Goal: Task Accomplishment & Management: Manage account settings

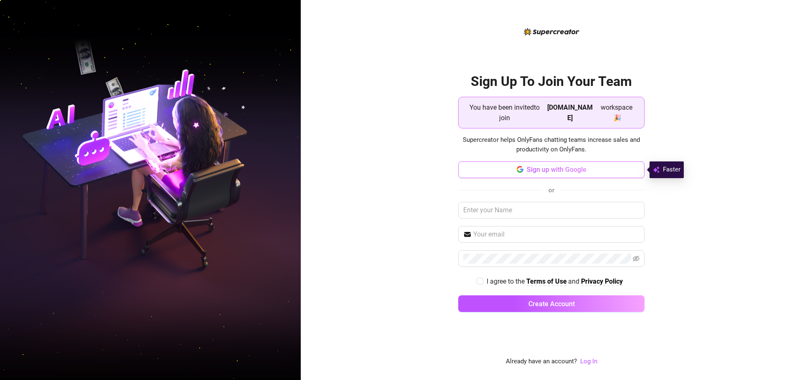
click at [531, 174] on button "Sign up with Google" at bounding box center [551, 170] width 186 height 17
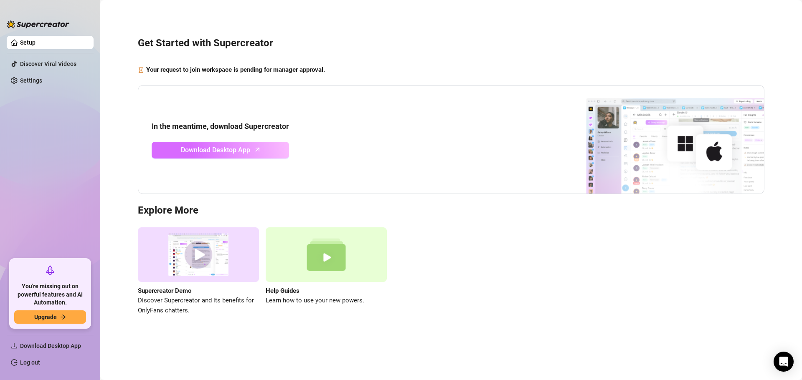
click at [234, 153] on span "Download Desktop App" at bounding box center [215, 150] width 69 height 10
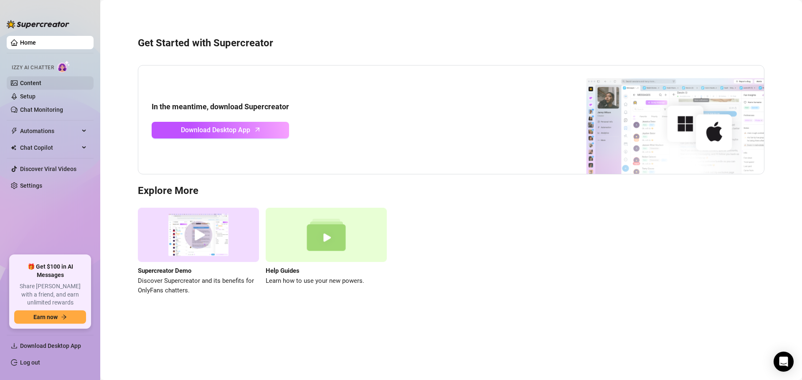
click at [32, 85] on link "Content" at bounding box center [30, 83] width 21 height 7
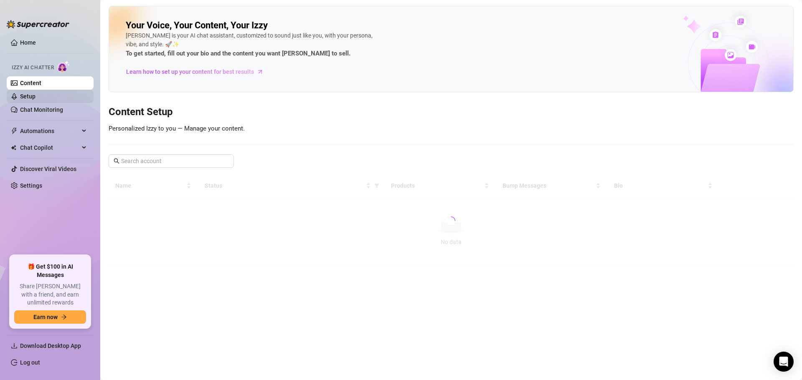
click at [35, 99] on link "Setup" at bounding box center [27, 96] width 15 height 7
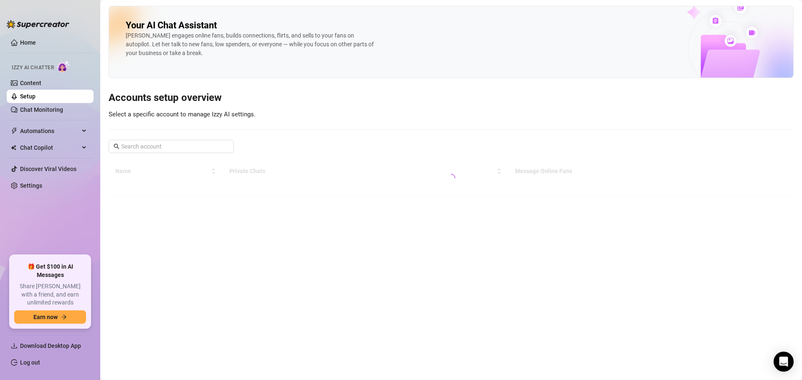
click at [35, 100] on link "Setup" at bounding box center [27, 96] width 15 height 7
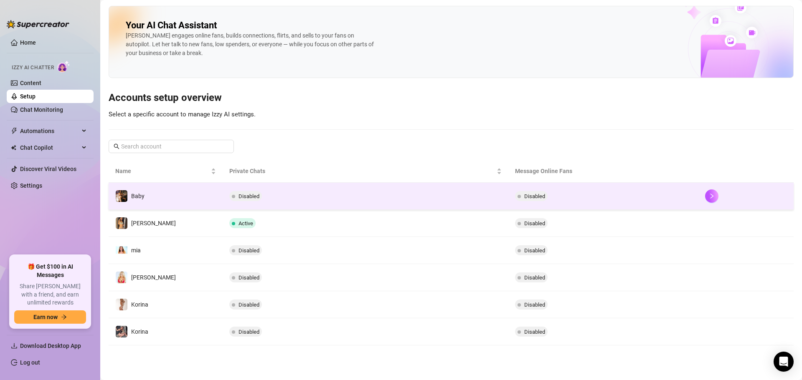
click at [162, 199] on td "Baby" at bounding box center [166, 196] width 114 height 27
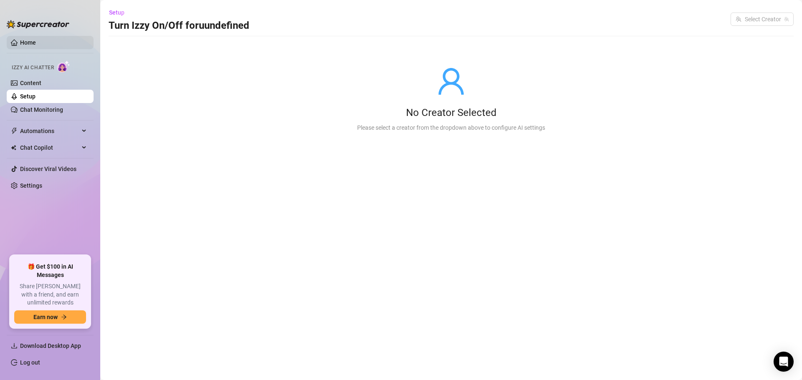
click at [36, 43] on link "Home" at bounding box center [28, 42] width 16 height 7
